Goal: Find specific page/section: Find specific page/section

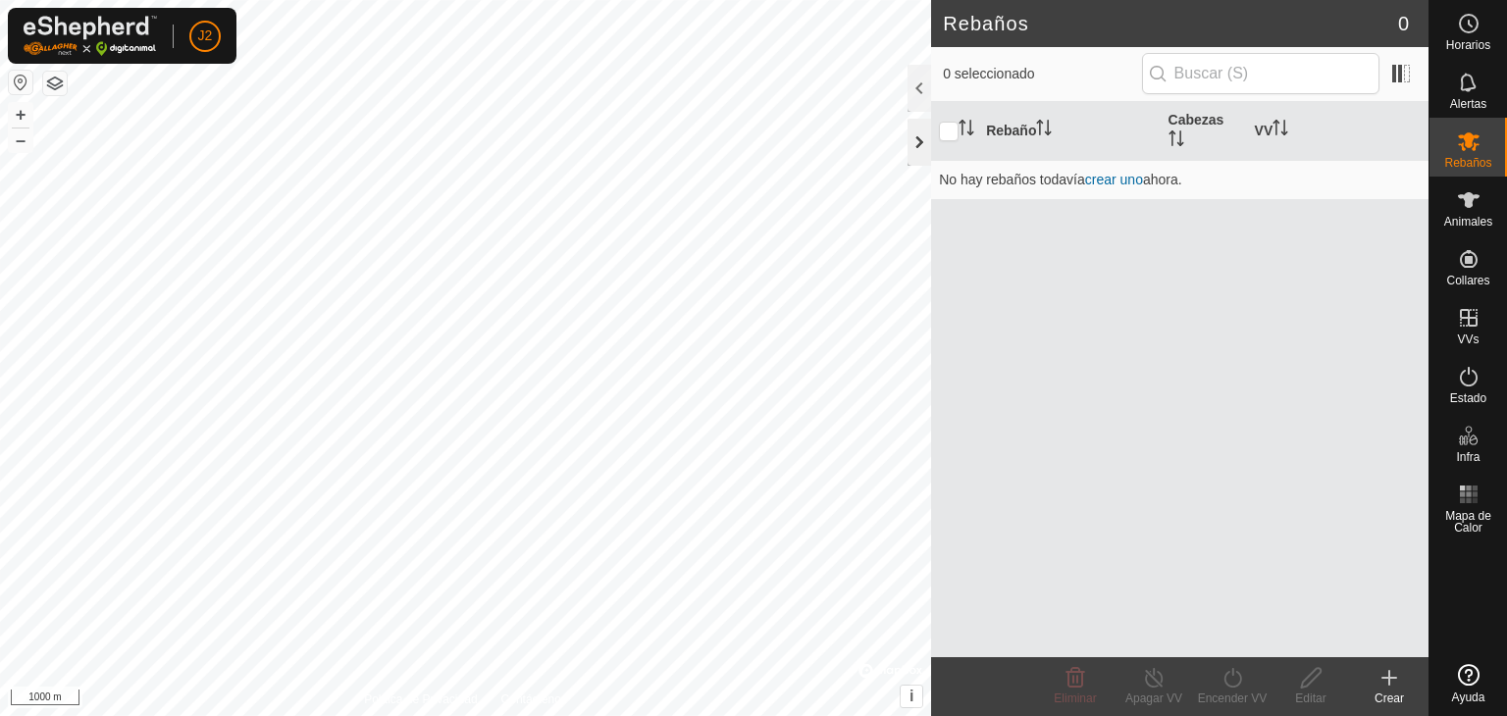
click at [926, 130] on div at bounding box center [919, 142] width 24 height 47
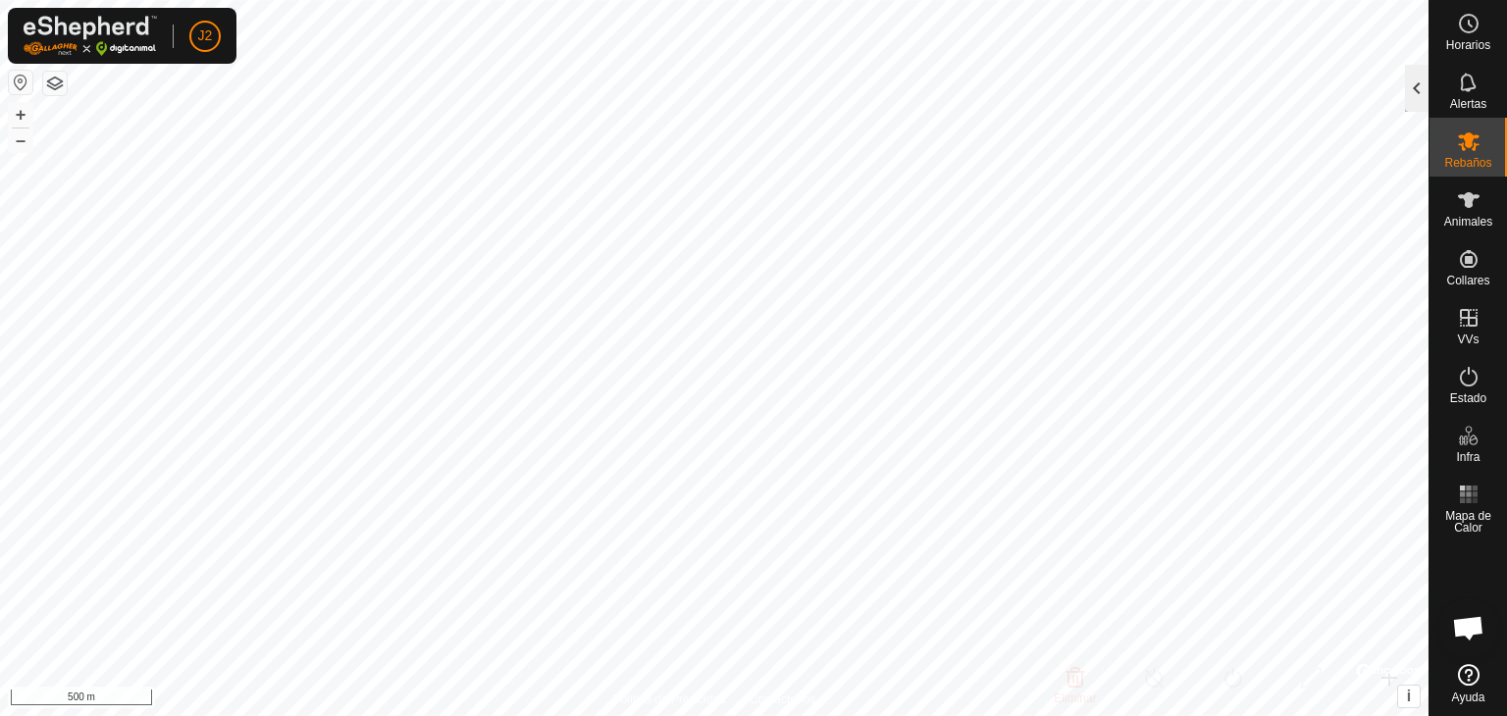
click at [1418, 91] on div at bounding box center [1417, 88] width 24 height 47
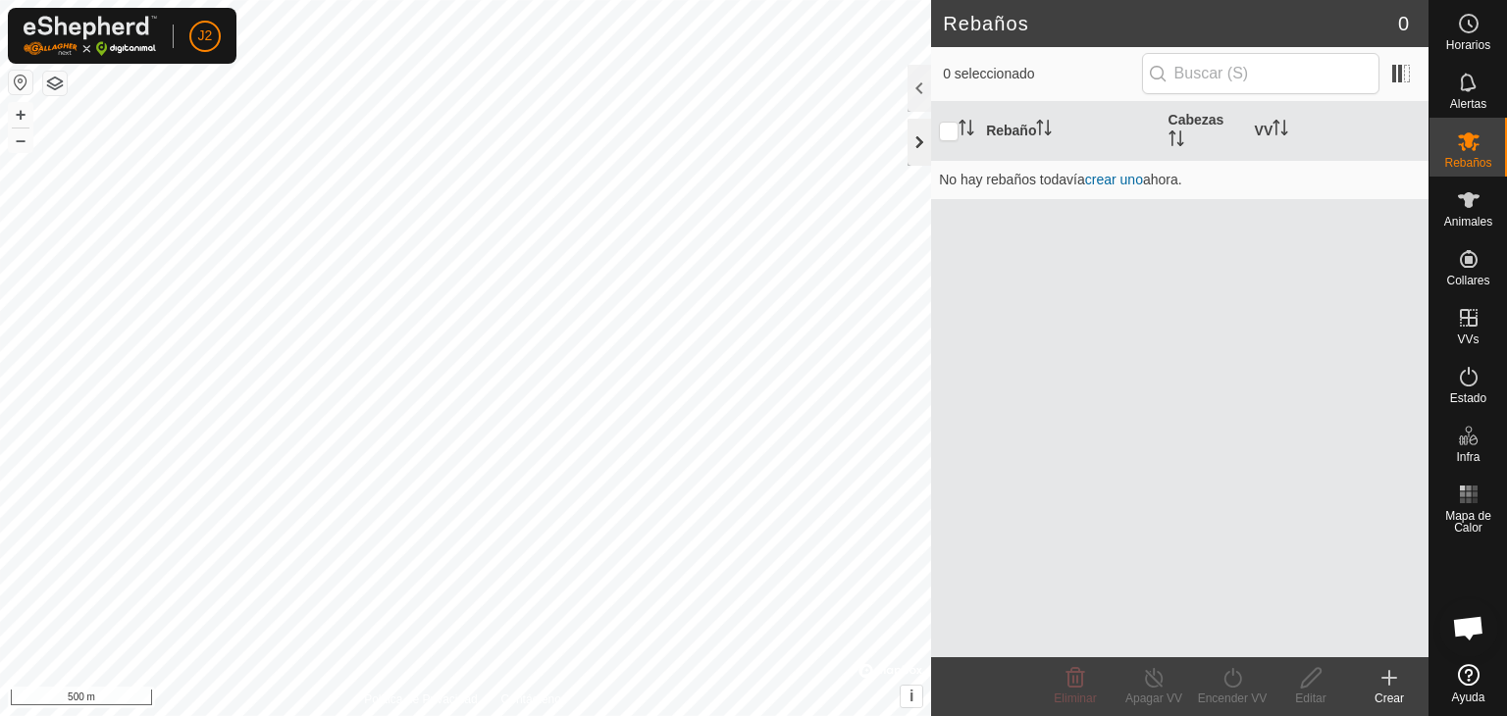
click at [915, 138] on div at bounding box center [919, 142] width 24 height 47
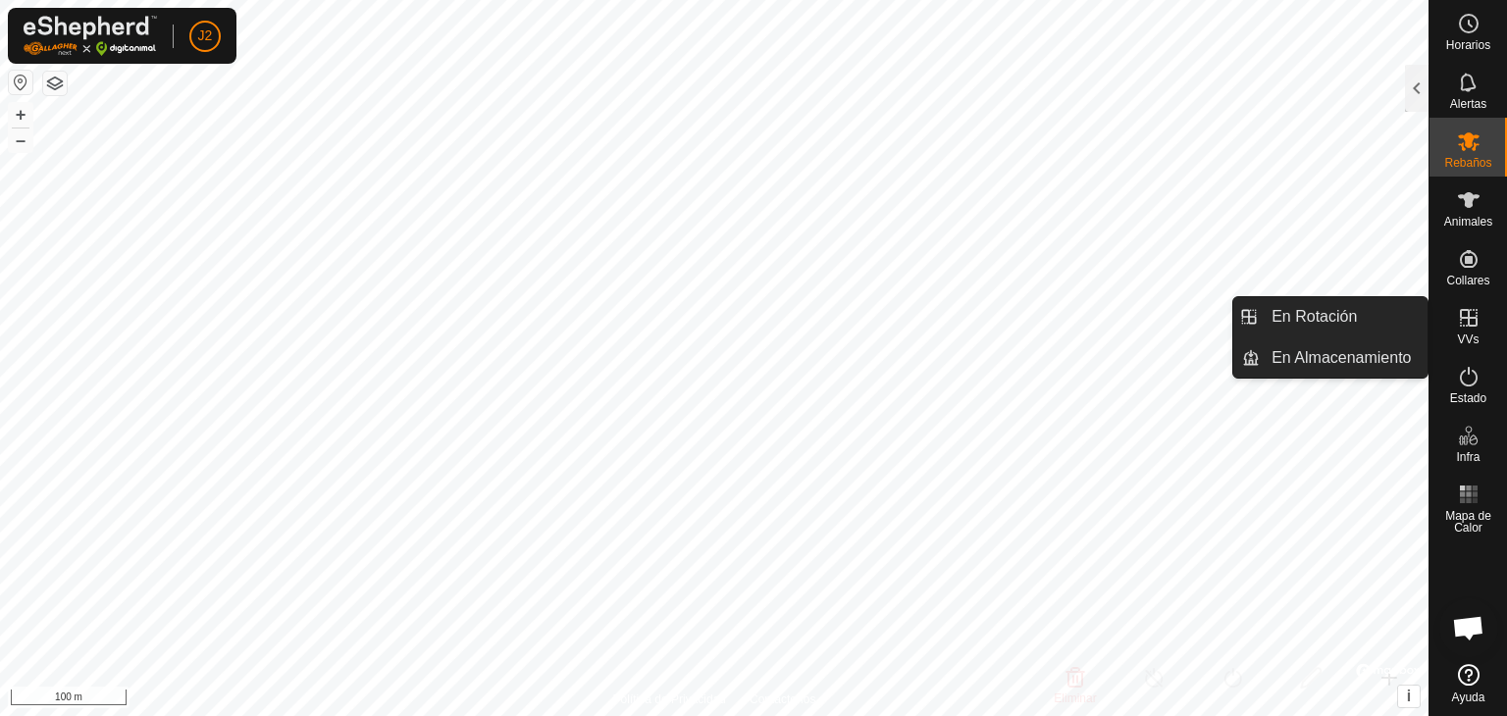
click at [1477, 321] on icon at bounding box center [1469, 318] width 24 height 24
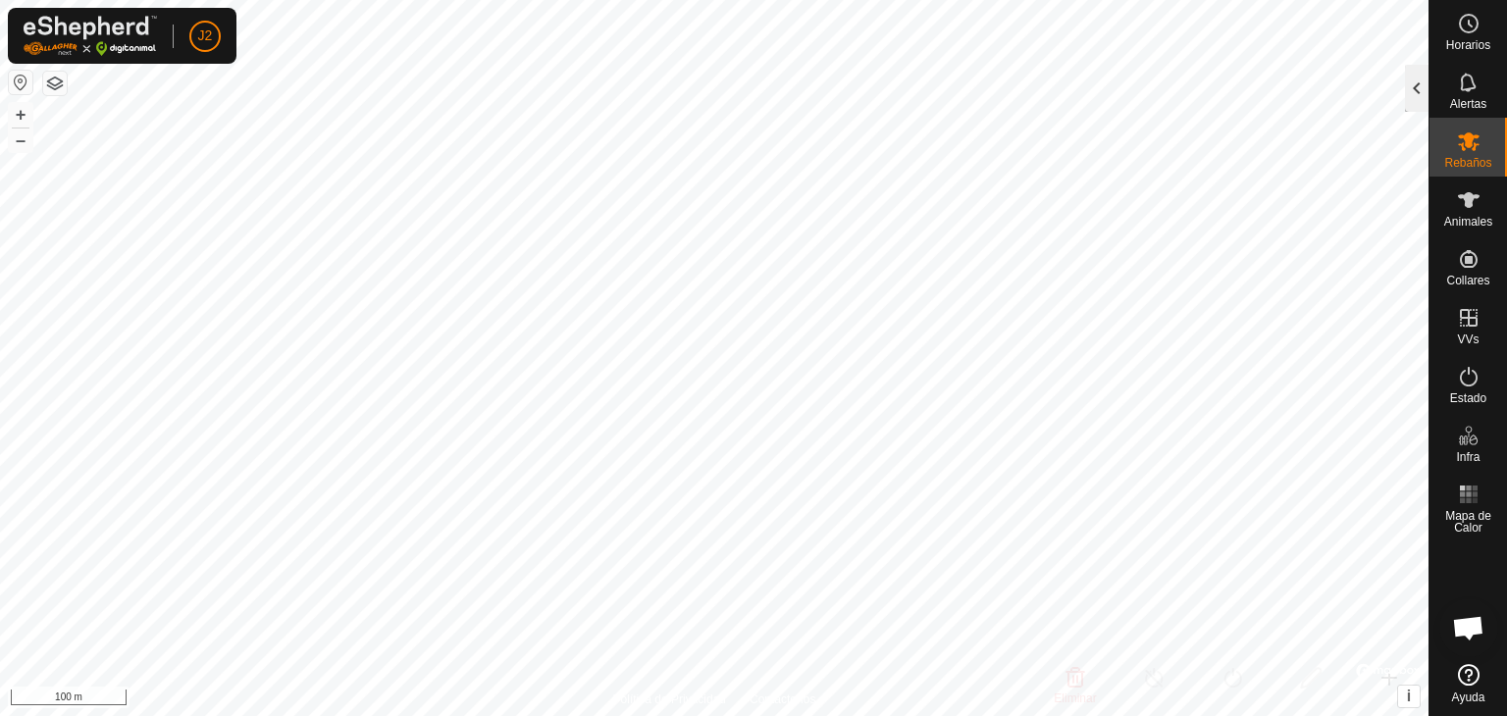
click at [1416, 94] on div at bounding box center [1417, 88] width 24 height 47
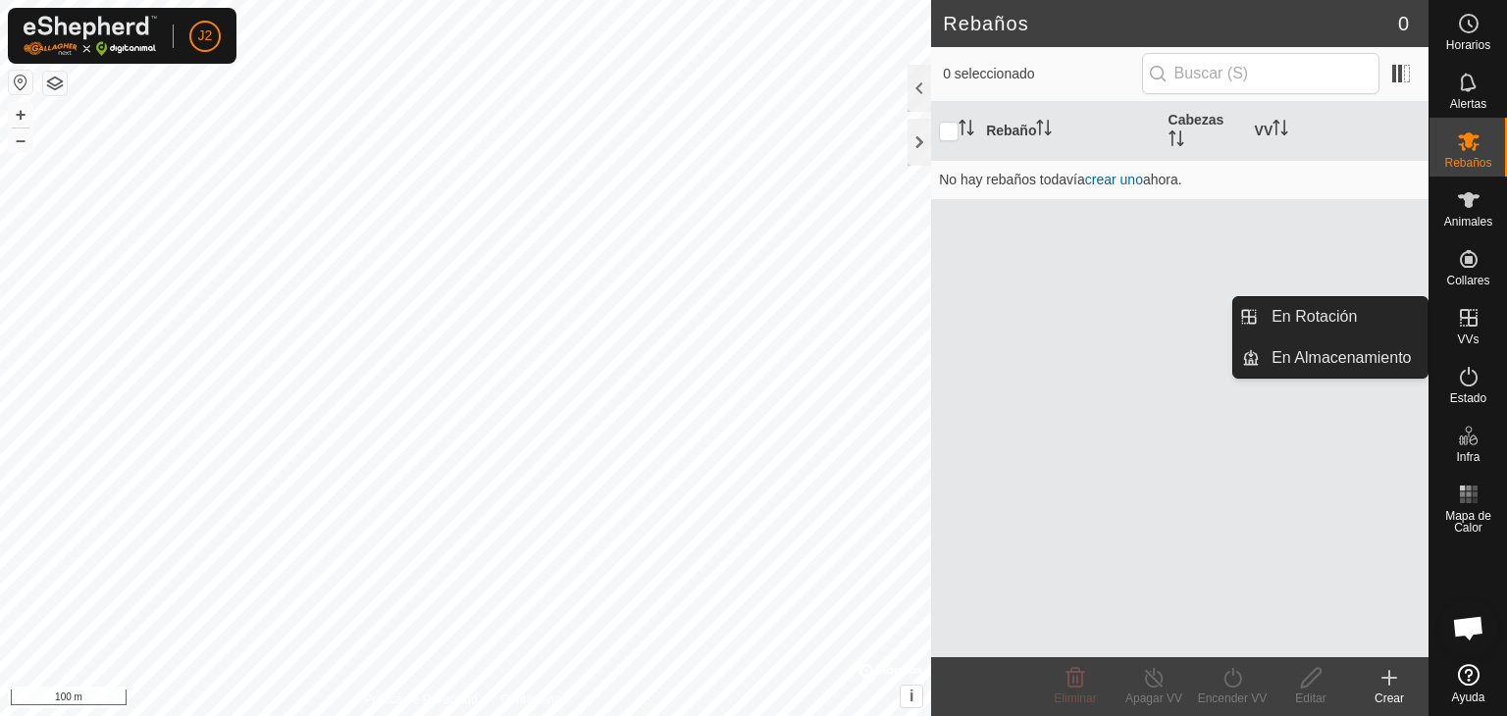
click at [1474, 337] on span "VVs" at bounding box center [1468, 339] width 22 height 12
click at [1330, 328] on link "En Rotación" at bounding box center [1343, 316] width 168 height 39
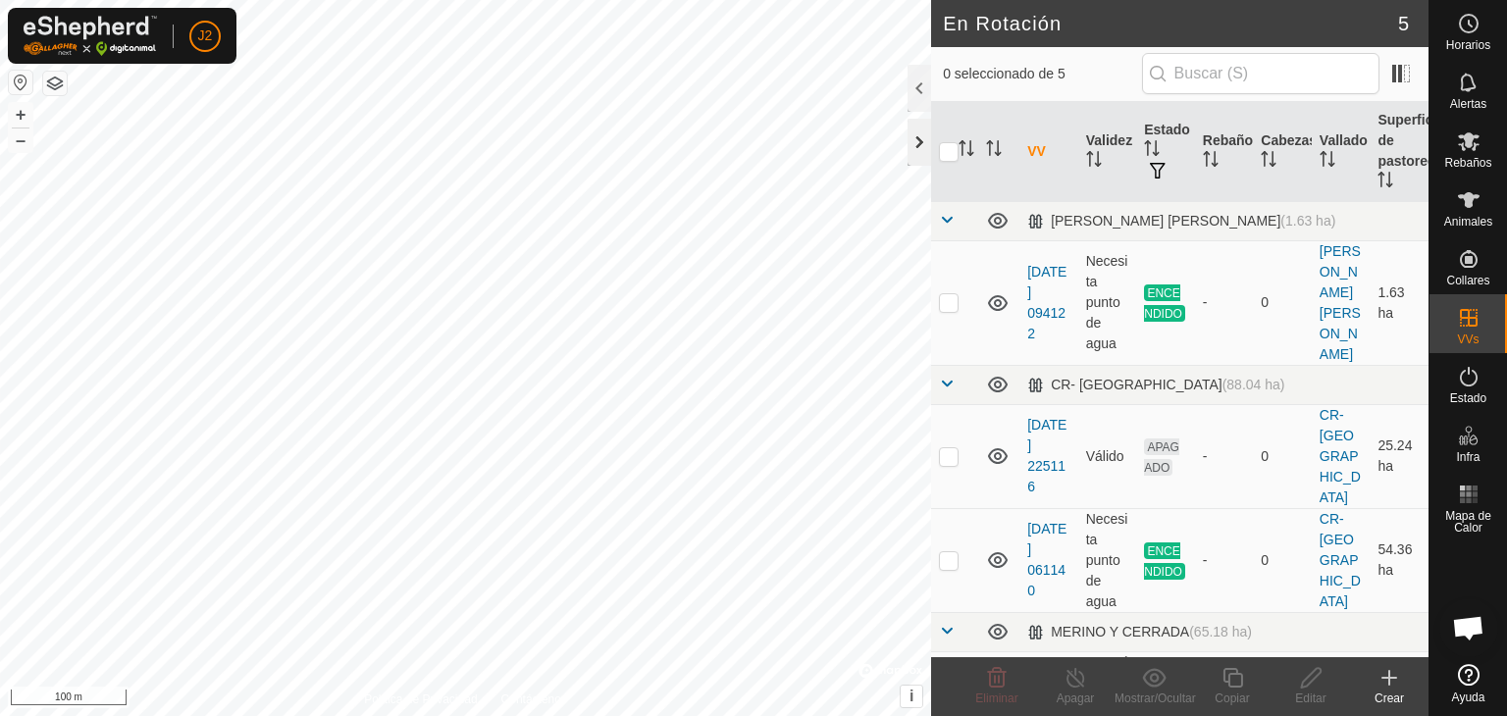
click at [915, 138] on div at bounding box center [919, 142] width 24 height 47
